Goal: Task Accomplishment & Management: Complete application form

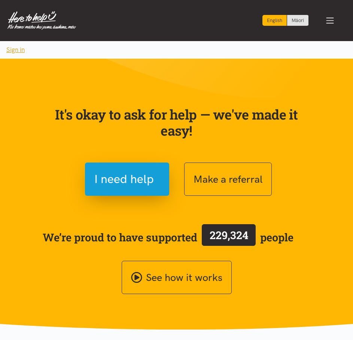
click at [19, 48] on button "Sign in" at bounding box center [15, 50] width 31 height 18
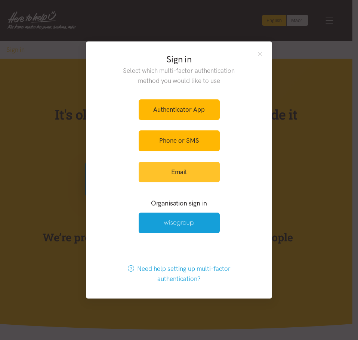
click at [201, 178] on link "Email" at bounding box center [179, 172] width 81 height 21
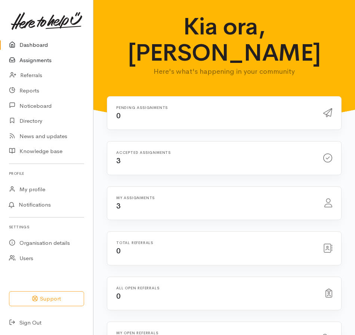
click at [47, 61] on link "Assignments" at bounding box center [46, 60] width 93 height 15
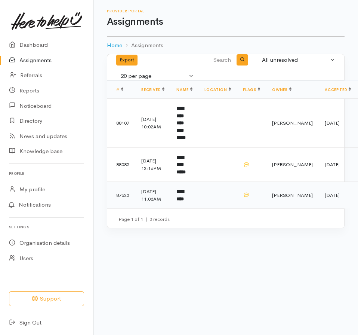
click at [198, 194] on td "*********" at bounding box center [185, 195] width 28 height 27
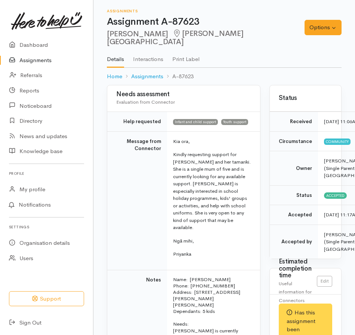
click at [35, 59] on link "Assignments" at bounding box center [46, 60] width 93 height 15
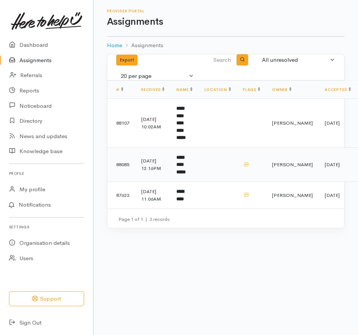
click at [186, 156] on b "**********" at bounding box center [181, 164] width 9 height 19
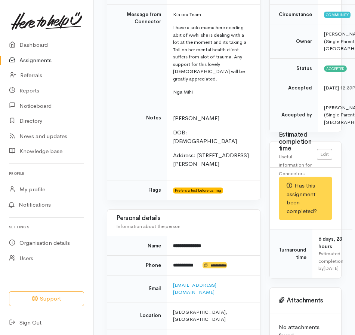
scroll to position [150, 0]
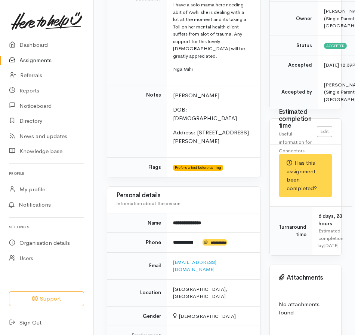
click at [221, 187] on div "Personal details Information about the person" at bounding box center [183, 200] width 153 height 26
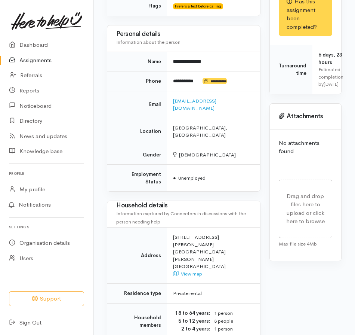
scroll to position [299, 0]
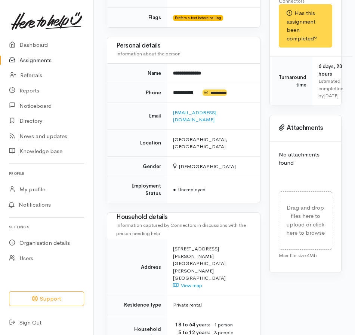
click at [119, 63] on td "Name" at bounding box center [137, 73] width 60 height 20
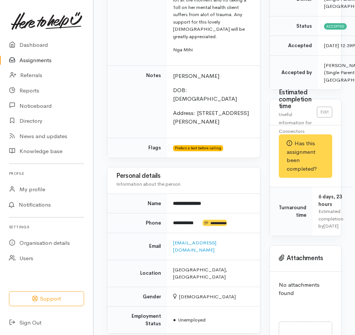
scroll to position [125, 0]
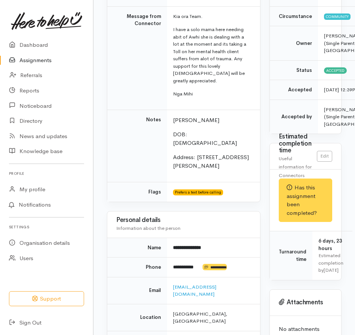
click at [243, 110] on td "Charlotte Ashby DOB: 16/6/1984 Address: 27 Ross Crescent, Fairfield" at bounding box center [213, 146] width 93 height 73
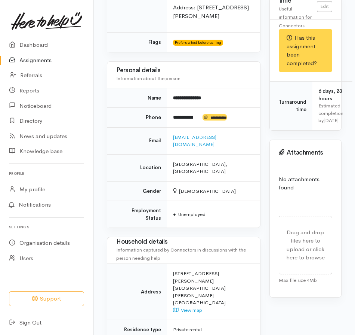
scroll to position [312, 0]
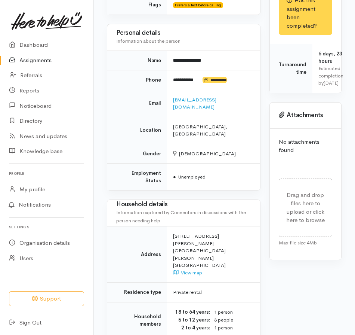
click at [234, 152] on div "Needs assessment Evaluation from Connector Help requested Mental health support…" at bounding box center [183, 140] width 163 height 734
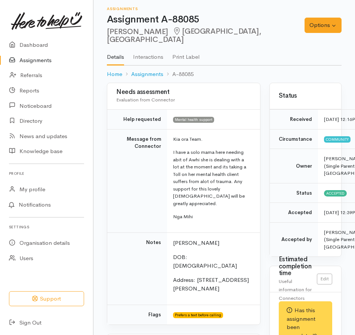
scroll to position [0, 0]
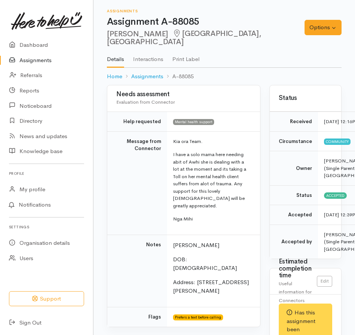
click at [230, 197] on td "Kia ora Team. I have a solo mama here needing abit of Awhi she is dealing with …" at bounding box center [213, 182] width 93 height 103
click at [142, 72] on link "Assignments" at bounding box center [147, 76] width 32 height 9
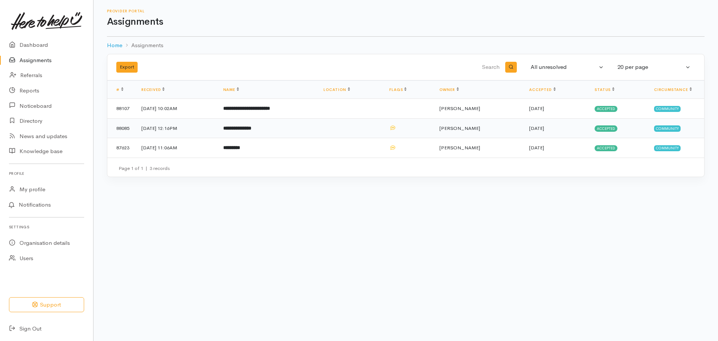
click at [251, 129] on b "**********" at bounding box center [237, 128] width 28 height 5
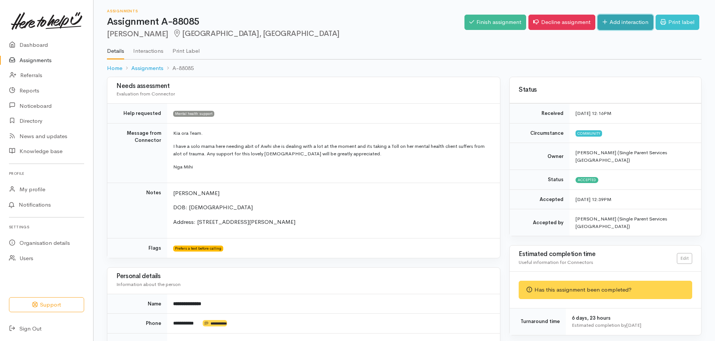
click at [617, 20] on link "Add interaction" at bounding box center [626, 22] width 56 height 15
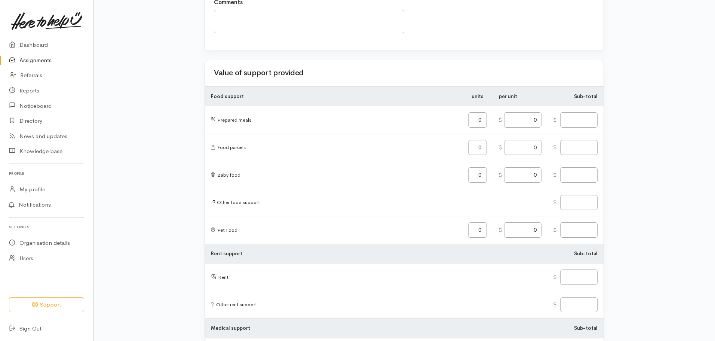
scroll to position [37, 0]
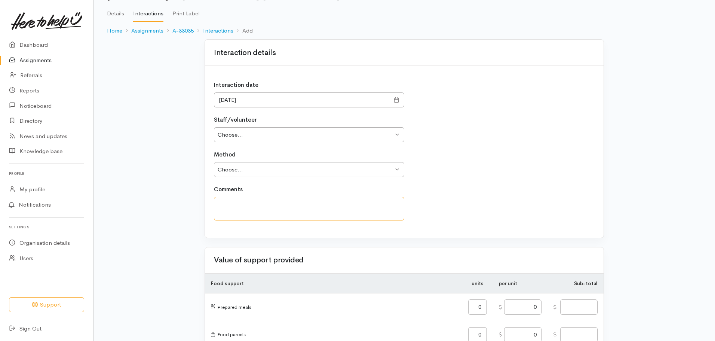
click at [270, 206] on textarea at bounding box center [309, 209] width 190 height 24
paste textarea "I got a phone call from 0220305043. This was listed as Charlotte's contact numb…"
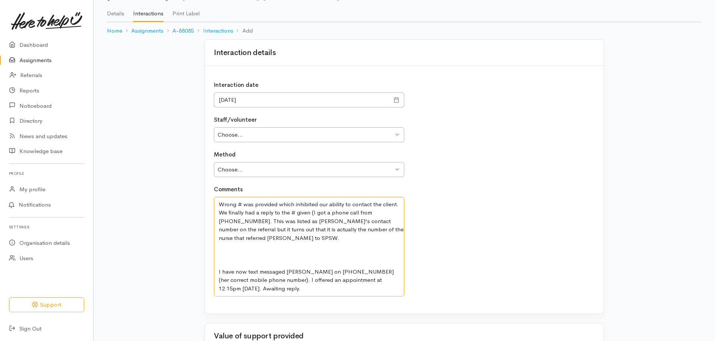
drag, startPoint x: 287, startPoint y: 237, endPoint x: 265, endPoint y: 238, distance: 21.7
click at [265, 238] on textarea "Wrong # was provided which inhibited our ability to contact the client. We fina…" at bounding box center [309, 246] width 190 height 99
click at [219, 244] on textarea "Wrong # was provided which inhibited our ability to contact the client. We fina…" at bounding box center [309, 246] width 190 height 99
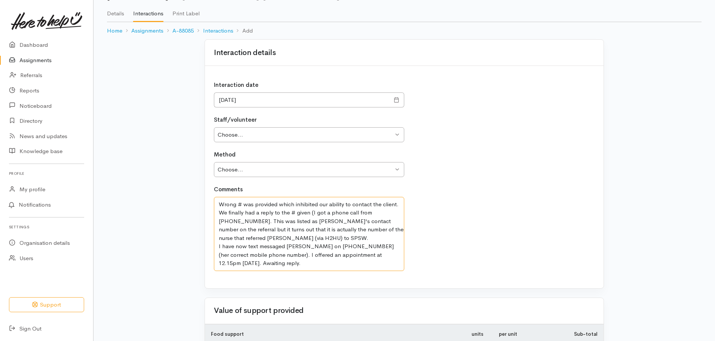
drag, startPoint x: 312, startPoint y: 213, endPoint x: 217, endPoint y: 216, distance: 95.1
click at [217, 216] on textarea "Wrong # was provided which inhibited our ability to contact the client. We fina…" at bounding box center [309, 234] width 190 height 74
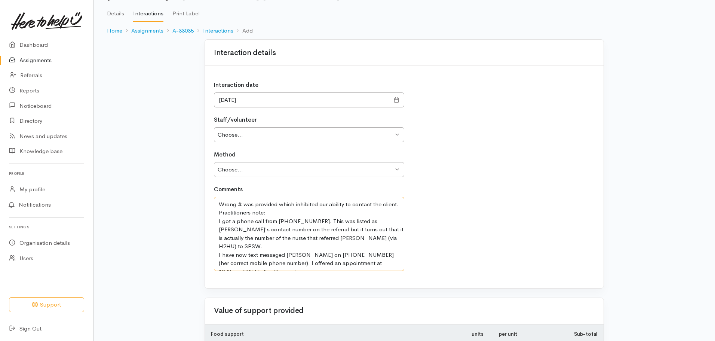
click at [237, 262] on textarea "Wrong # was provided which inhibited our ability to contact the client. Practit…" at bounding box center [309, 234] width 190 height 74
click at [218, 221] on textarea "Wrong # was provided which inhibited our ability to contact the client. Practit…" at bounding box center [309, 234] width 190 height 74
type textarea "Wrong # was provided which inhibited our ability to contact the client. Practit…"
click at [394, 137] on select "Choose... Louise Reid" at bounding box center [309, 134] width 190 height 15
select select "1798"
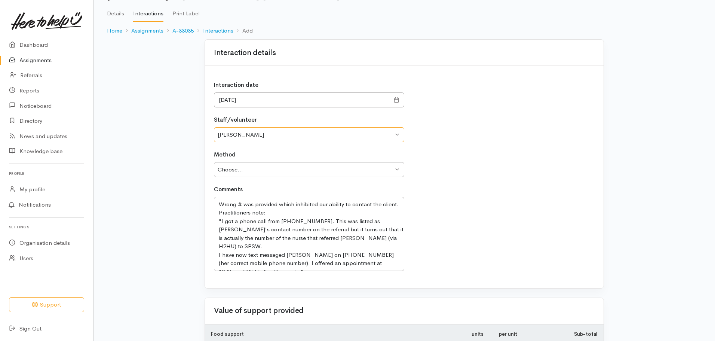
click at [214, 127] on select "Choose... Louise Reid" at bounding box center [309, 134] width 190 height 15
click at [397, 169] on select "Choose... Phone Visit Other" at bounding box center [309, 169] width 190 height 15
select select "1"
click at [214, 162] on select "Choose... Phone Visit Other" at bounding box center [309, 169] width 190 height 15
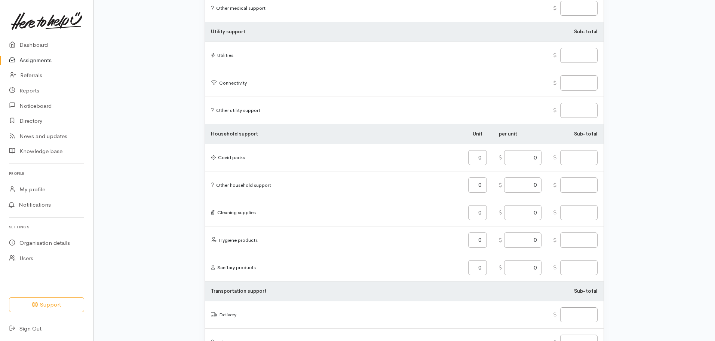
scroll to position [914, 0]
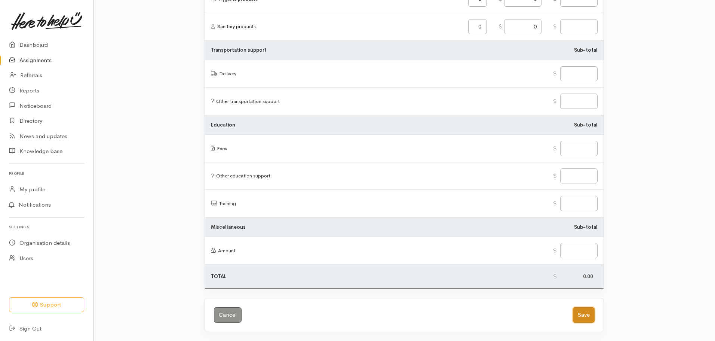
click at [582, 317] on button "Save" at bounding box center [584, 314] width 22 height 15
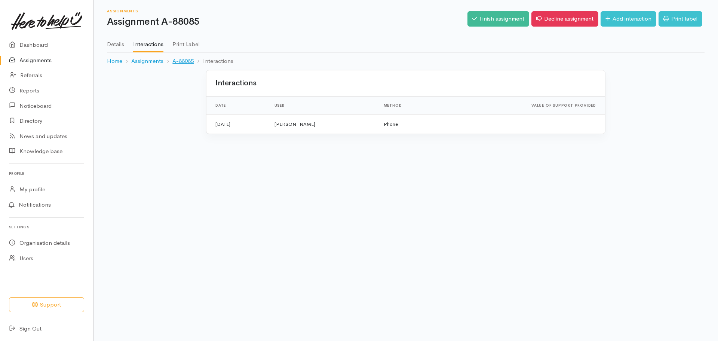
click at [189, 60] on link "A-88085" at bounding box center [182, 61] width 21 height 9
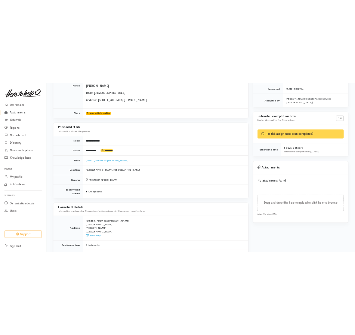
scroll to position [223, 0]
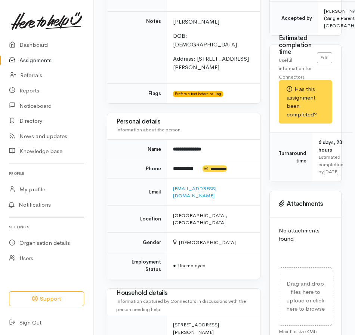
click at [242, 113] on div "Personal details Information about the person" at bounding box center [183, 126] width 153 height 26
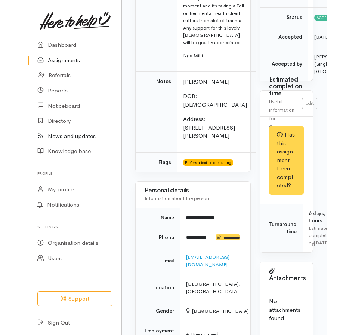
scroll to position [202, 0]
